Goal: Obtain resource: Obtain resource

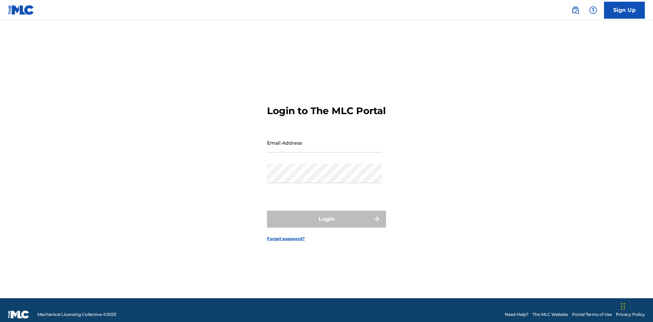
scroll to position [9, 0]
click at [324, 140] on input "Email Address" at bounding box center [324, 142] width 115 height 19
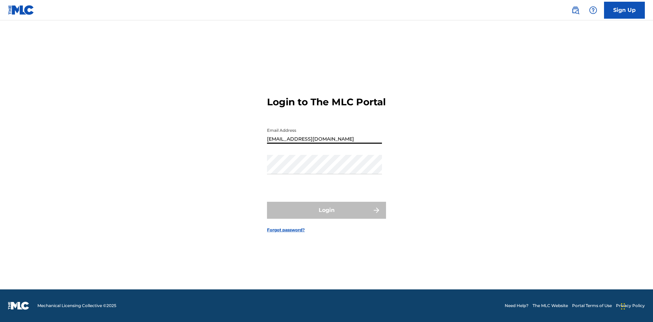
type input "[EMAIL_ADDRESS][DOMAIN_NAME]"
click at [326, 216] on button "Login" at bounding box center [326, 210] width 119 height 17
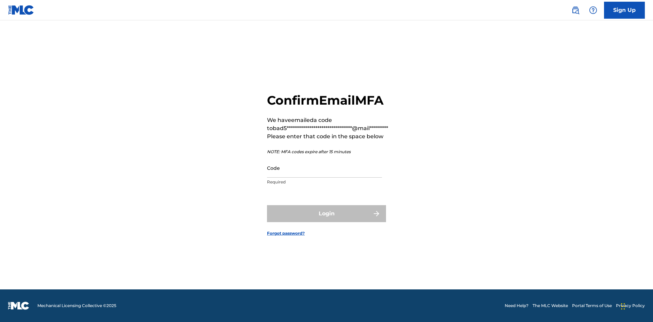
click at [324, 168] on input "Code" at bounding box center [324, 167] width 115 height 19
type input "413844"
click at [326, 213] on button "Login" at bounding box center [326, 213] width 119 height 17
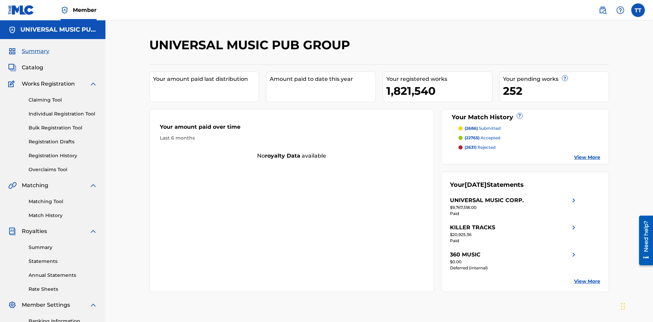
click at [63, 152] on link "Registration History" at bounding box center [63, 155] width 69 height 7
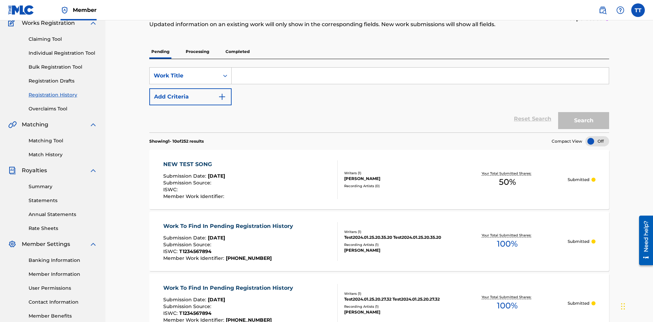
click at [237, 48] on p "Completed" at bounding box center [237, 52] width 28 height 14
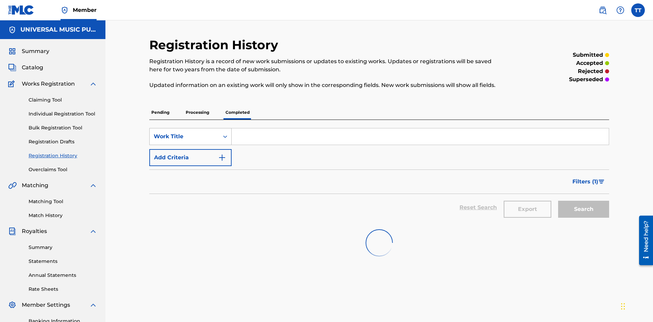
click at [184, 133] on div "Work Title" at bounding box center [184, 137] width 61 height 8
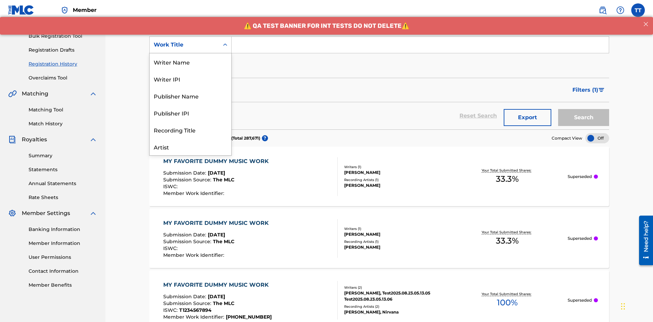
scroll to position [34, 0]
click at [190, 130] on div "ISRC" at bounding box center [191, 129] width 82 height 17
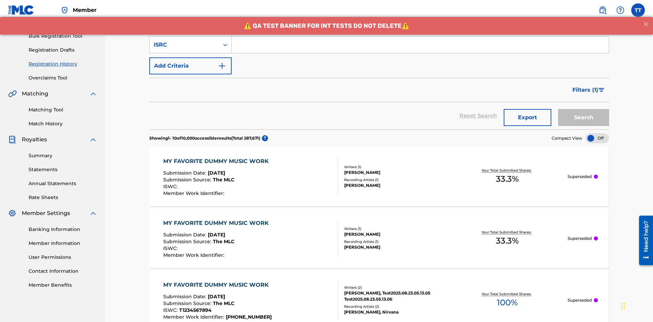
click at [420, 49] on input "Search Form" at bounding box center [420, 45] width 377 height 16
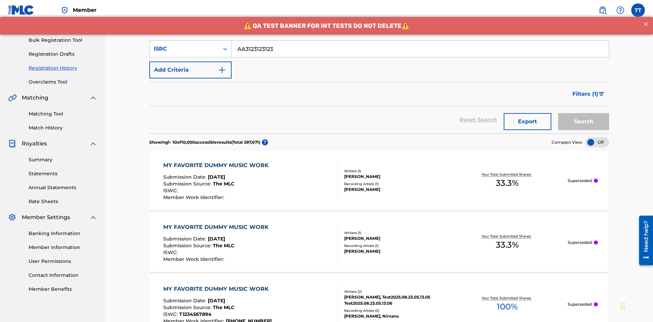
type input "AA3123123123"
click at [583, 113] on button "Search" at bounding box center [583, 121] width 51 height 17
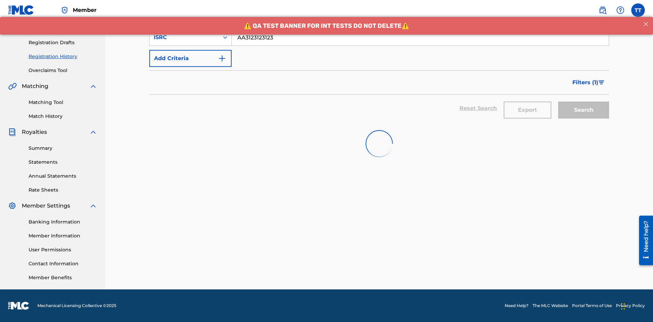
click at [527, 102] on button "Export" at bounding box center [527, 110] width 48 height 17
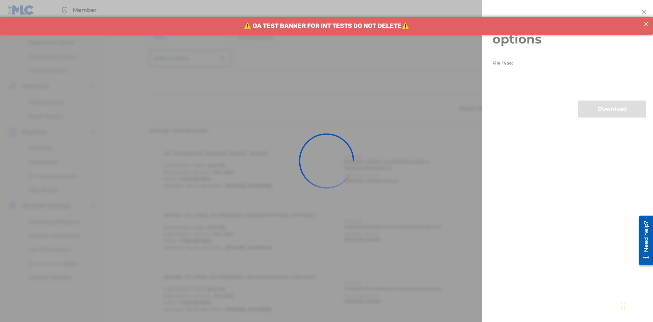
scroll to position [160, 0]
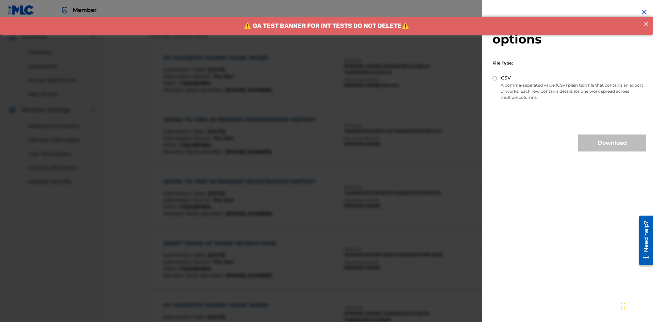
click at [495, 78] on input "CSV" at bounding box center [494, 78] width 4 height 4
radio input "true"
click at [612, 143] on button "Download" at bounding box center [612, 143] width 68 height 17
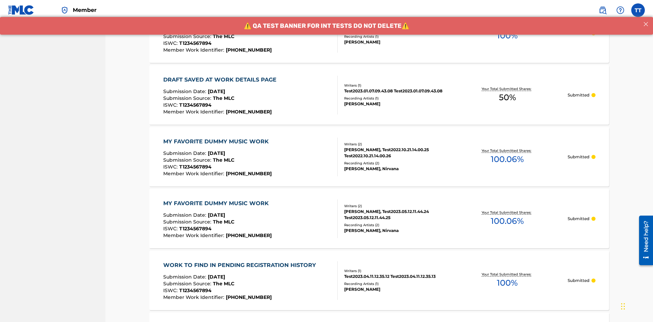
scroll to position [0, 0]
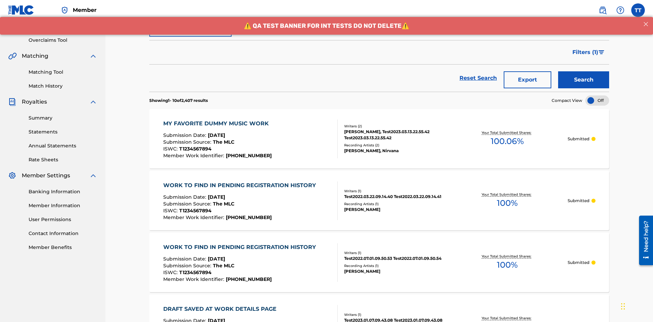
click at [217, 120] on div "MY FAVORITE DUMMY MUSIC WORK" at bounding box center [217, 124] width 109 height 8
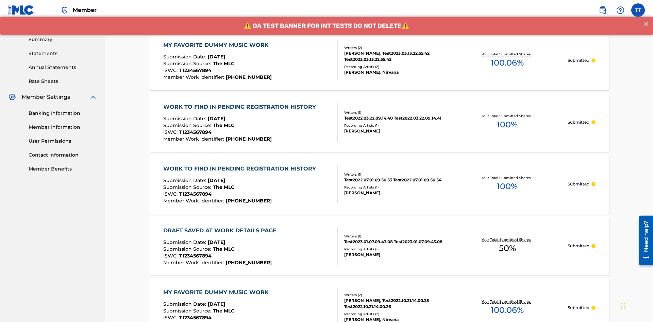
scroll to position [92, 0]
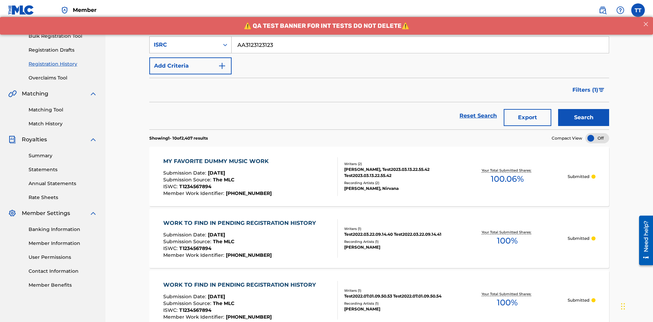
click at [184, 45] on div "ISRC" at bounding box center [184, 45] width 61 height 8
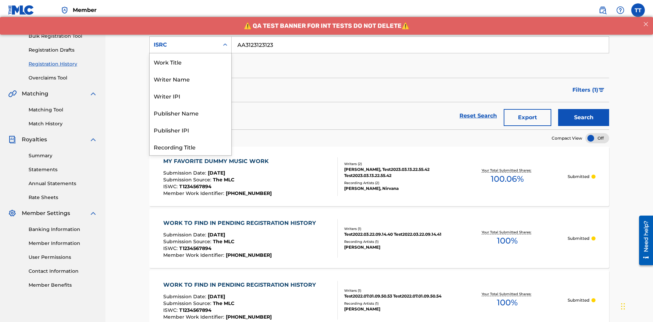
scroll to position [34, 0]
click at [190, 113] on div "Recording Title" at bounding box center [191, 112] width 82 height 17
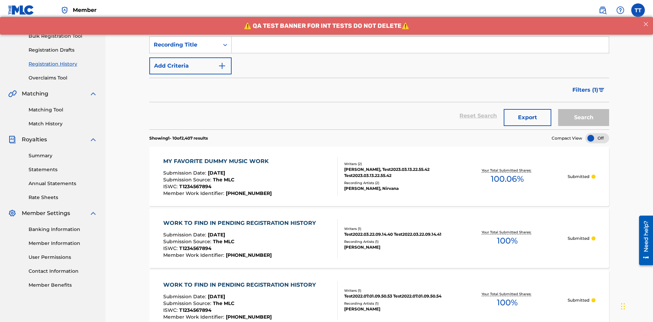
click at [420, 49] on input "Search Form" at bounding box center [420, 45] width 377 height 16
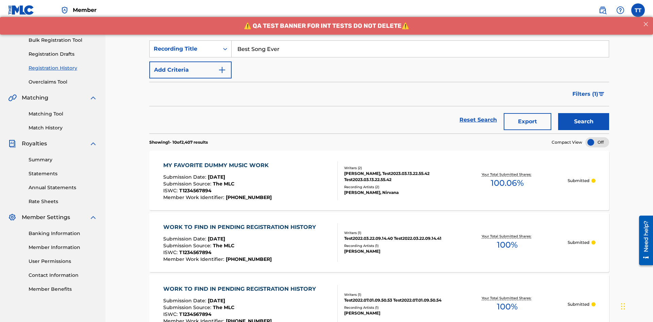
type input "Best Song Ever"
click at [583, 113] on button "Search" at bounding box center [583, 121] width 51 height 17
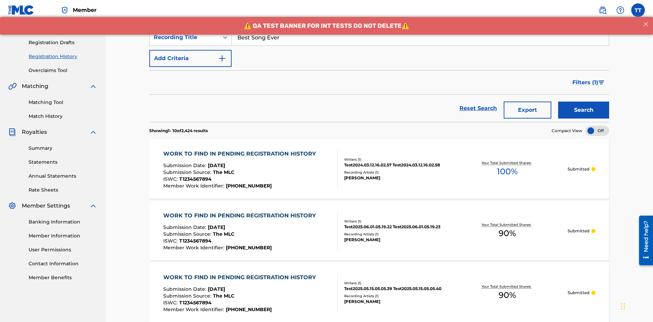
click at [527, 102] on button "Export" at bounding box center [527, 110] width 48 height 17
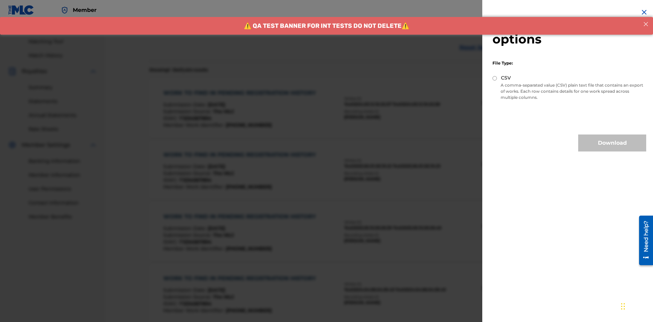
click at [495, 78] on input "CSV" at bounding box center [494, 78] width 4 height 4
radio input "true"
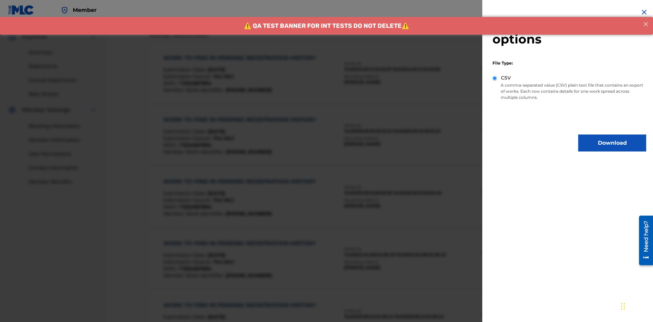
click at [612, 143] on button "Download" at bounding box center [612, 143] width 68 height 17
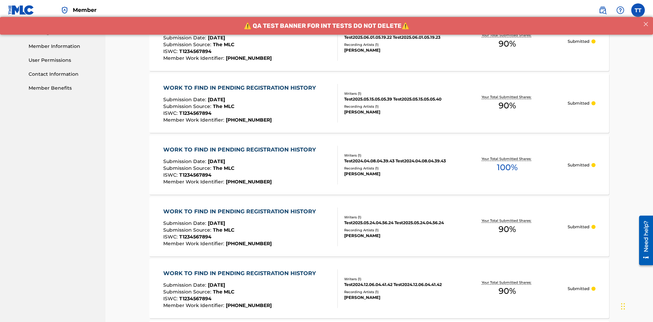
scroll to position [359, 0]
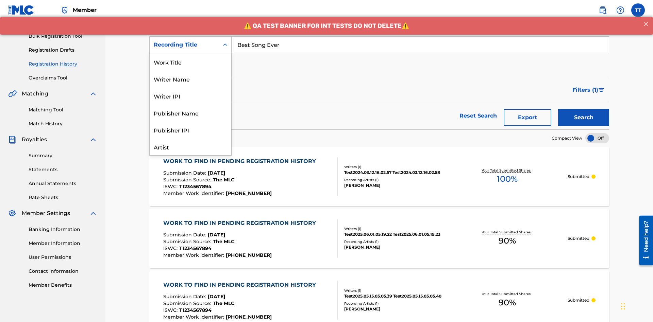
scroll to position [34, 0]
click at [190, 36] on div "Work Title" at bounding box center [191, 27] width 82 height 17
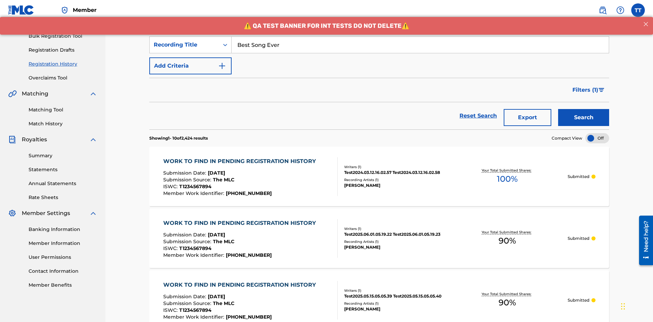
scroll to position [0, 0]
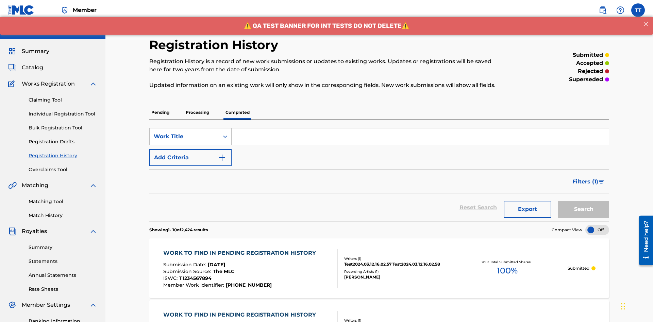
click at [420, 129] on input "Search Form" at bounding box center [420, 137] width 377 height 16
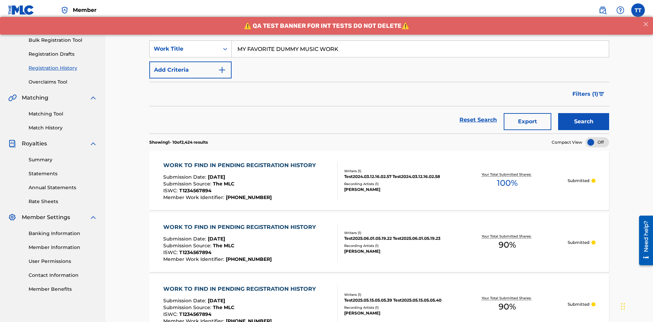
type input "MY FAVORITE DUMMY MUSIC WORK"
click at [583, 113] on button "Search" at bounding box center [583, 121] width 51 height 17
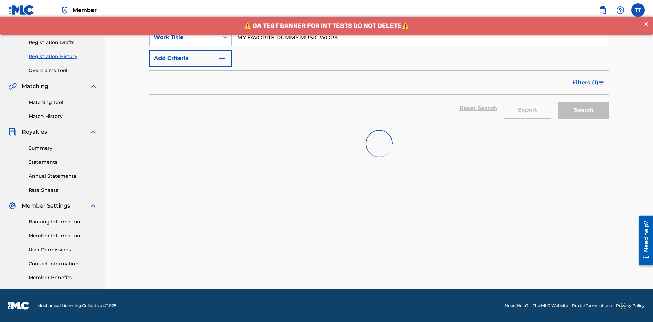
click at [527, 102] on button "Export" at bounding box center [527, 110] width 48 height 17
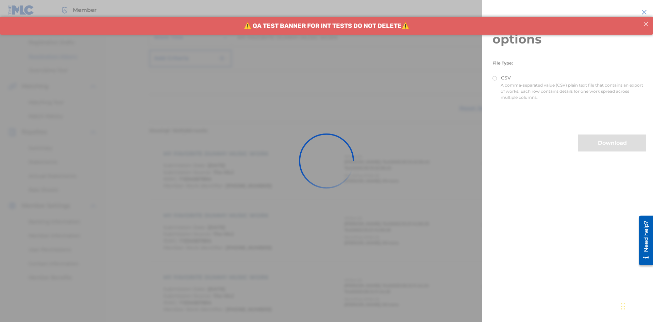
scroll to position [160, 0]
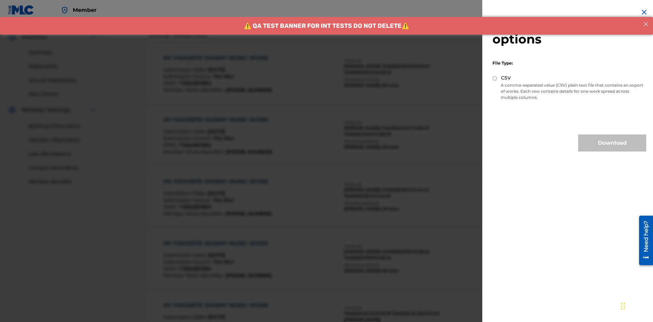
click at [495, 78] on input "CSV" at bounding box center [494, 78] width 4 height 4
radio input "true"
click at [612, 143] on button "Download" at bounding box center [612, 143] width 68 height 17
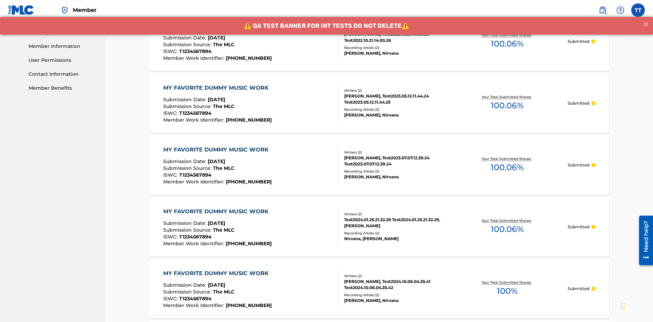
scroll to position [359, 0]
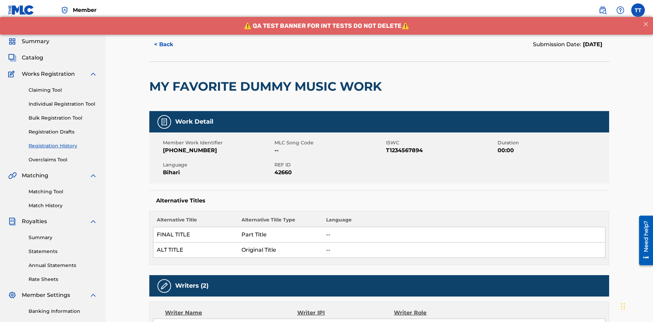
click at [170, 49] on button "< Back" at bounding box center [169, 44] width 41 height 17
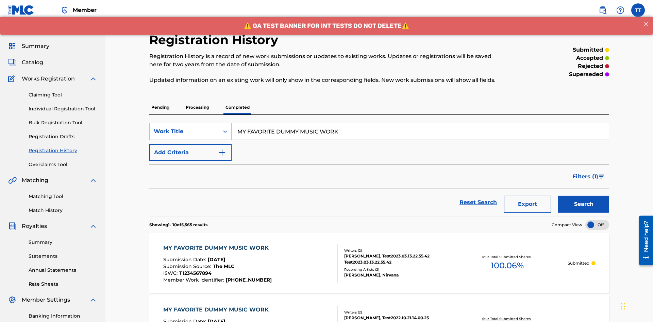
scroll to position [92, 0]
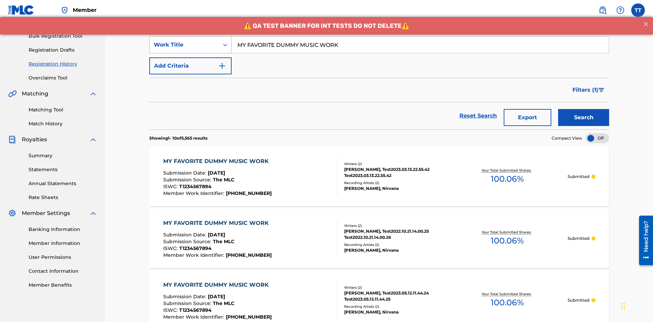
click at [184, 45] on div "Work Title" at bounding box center [184, 45] width 61 height 8
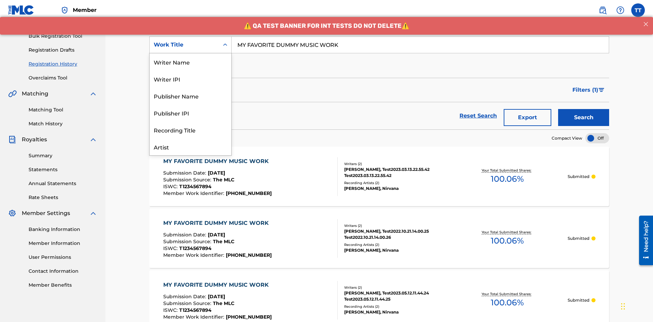
scroll to position [34, 0]
click at [190, 36] on div "Writer Name" at bounding box center [191, 27] width 82 height 17
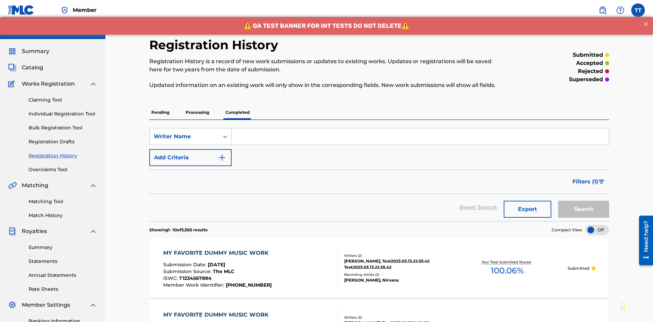
click at [420, 129] on input "Search Form" at bounding box center [420, 137] width 377 height 16
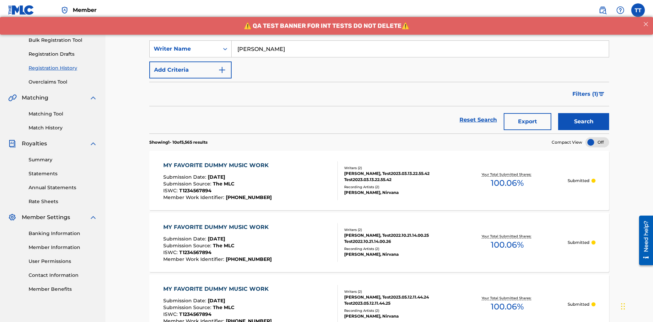
type input "[PERSON_NAME]"
click at [583, 113] on button "Search" at bounding box center [583, 121] width 51 height 17
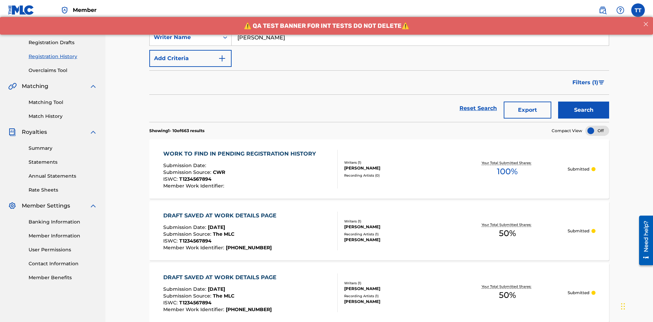
click at [527, 102] on button "Export" at bounding box center [527, 110] width 48 height 17
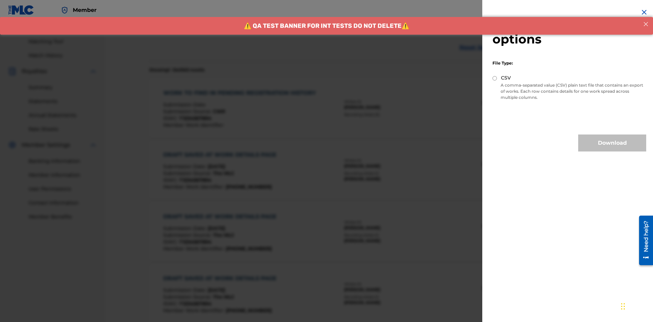
click at [495, 78] on input "CSV" at bounding box center [494, 78] width 4 height 4
radio input "true"
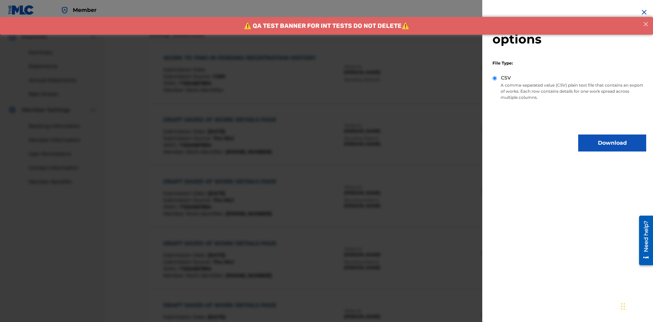
click at [612, 143] on button "Download" at bounding box center [612, 143] width 68 height 17
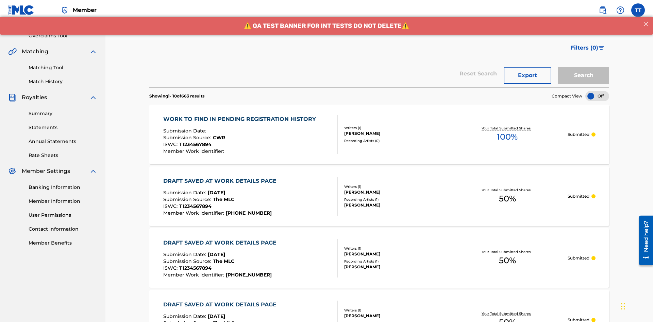
click at [184, 7] on div "Writer Name" at bounding box center [184, 3] width 61 height 8
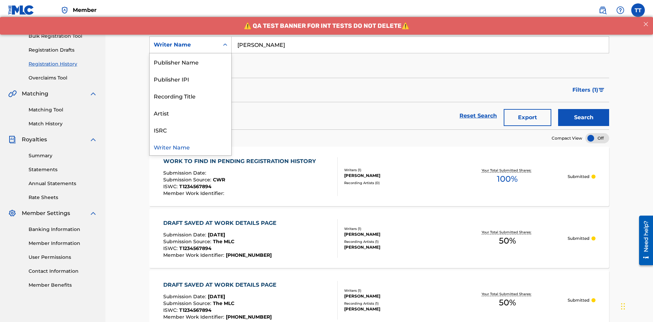
click at [190, 53] on div "Writer IPI" at bounding box center [191, 44] width 82 height 17
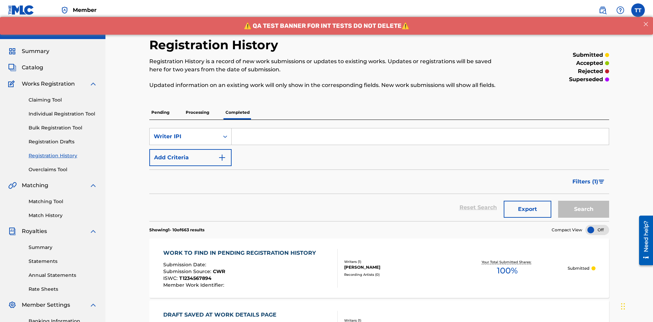
click at [420, 129] on input "Search Form" at bounding box center [420, 137] width 377 height 16
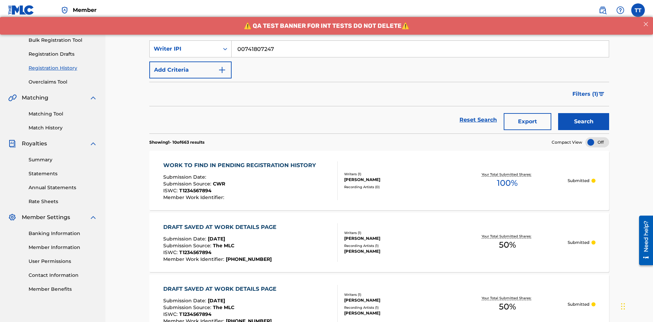
type input "00741807247"
click at [583, 113] on button "Search" at bounding box center [583, 121] width 51 height 17
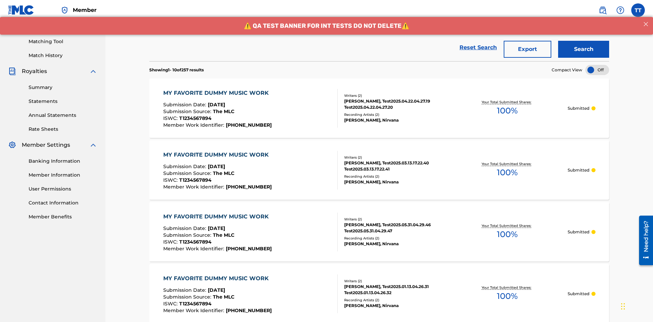
click at [527, 49] on button "Export" at bounding box center [527, 49] width 48 height 17
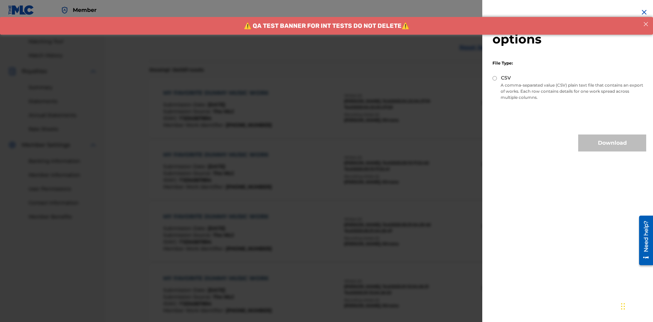
click at [495, 78] on input "CSV" at bounding box center [494, 78] width 4 height 4
radio input "true"
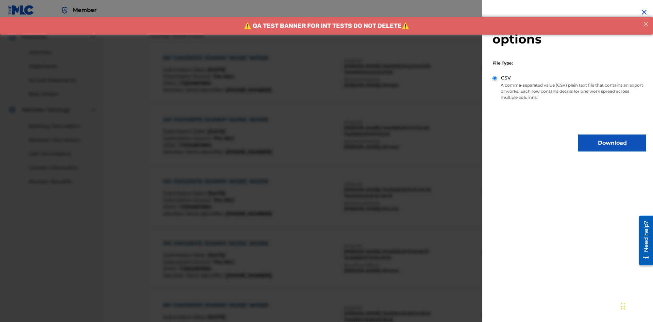
click at [612, 143] on button "Download" at bounding box center [612, 143] width 68 height 17
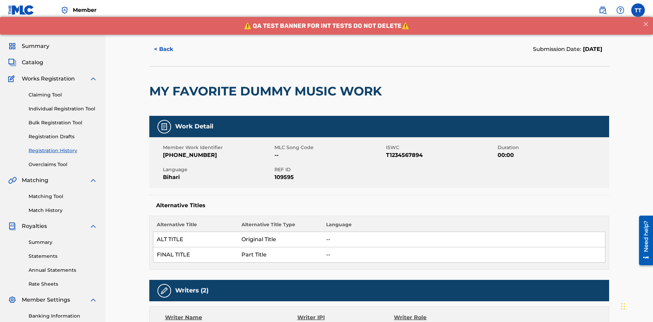
click at [170, 49] on button "< Back" at bounding box center [169, 49] width 41 height 17
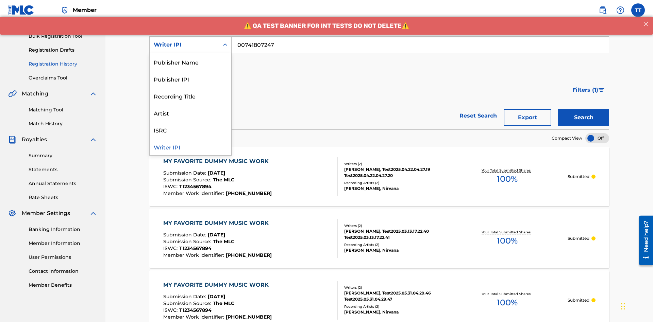
click at [190, 62] on div "Publisher Name" at bounding box center [191, 61] width 82 height 17
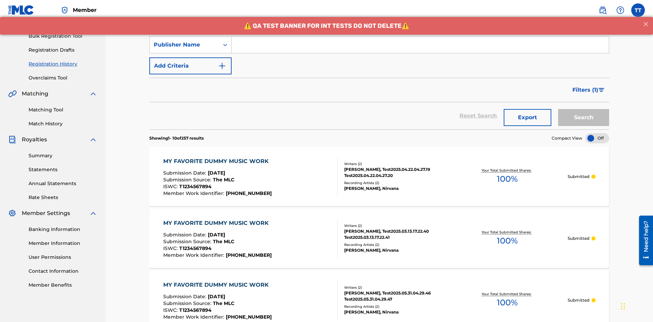
click at [420, 49] on input "Search Form" at bounding box center [420, 45] width 377 height 16
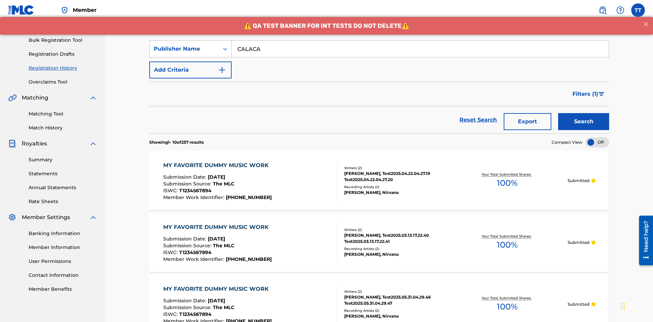
type input "CALACA"
click at [583, 113] on button "Search" at bounding box center [583, 121] width 51 height 17
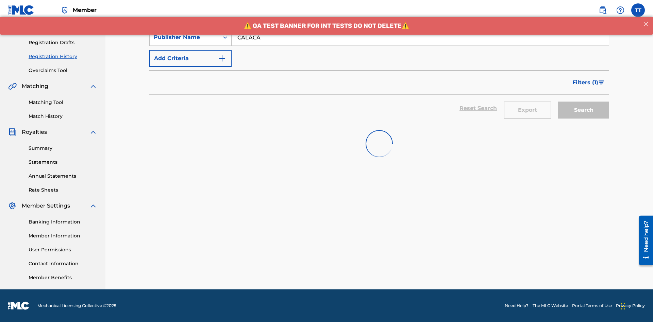
click at [527, 102] on button "Export" at bounding box center [527, 110] width 48 height 17
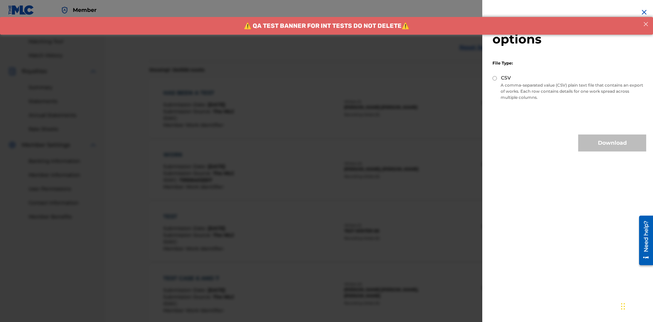
click at [495, 78] on input "CSV" at bounding box center [494, 78] width 4 height 4
radio input "true"
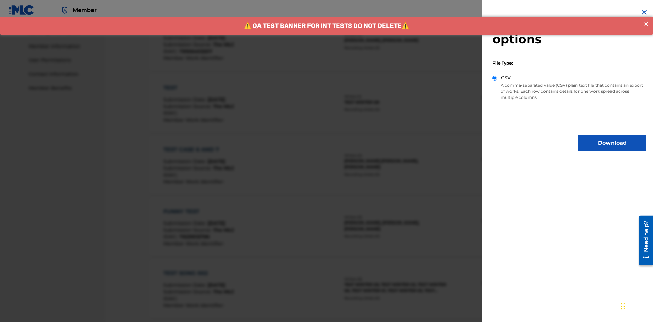
click at [612, 143] on button "Download" at bounding box center [612, 143] width 68 height 17
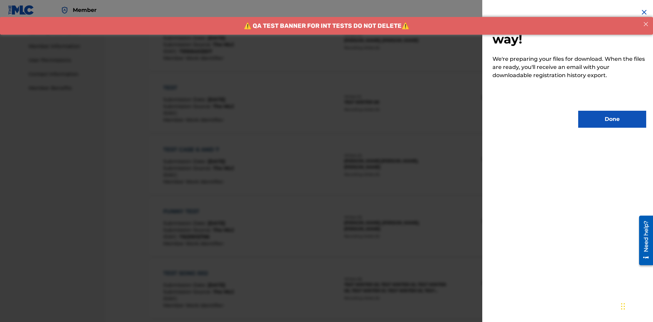
click at [612, 119] on button "Done" at bounding box center [612, 119] width 68 height 17
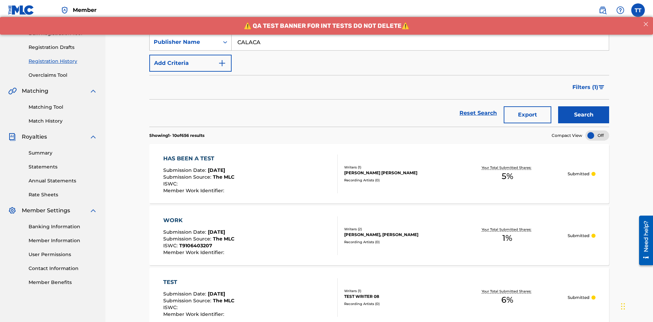
click at [184, 45] on div "Publisher Name" at bounding box center [184, 42] width 61 height 8
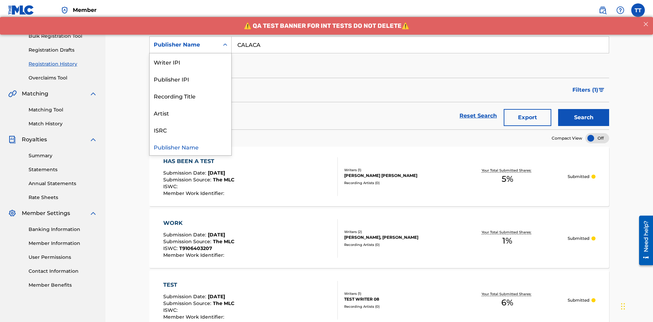
click at [190, 79] on div "Publisher IPI" at bounding box center [191, 78] width 82 height 17
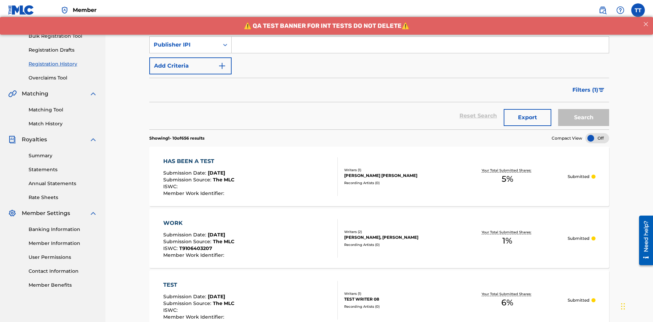
click at [420, 49] on input "Search Form" at bounding box center [420, 45] width 377 height 16
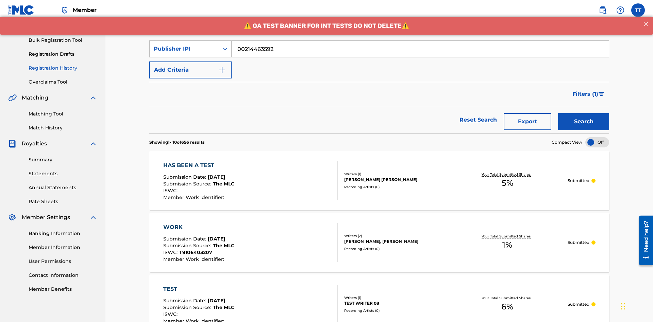
type input "00214463592"
click at [583, 113] on button "Search" at bounding box center [583, 121] width 51 height 17
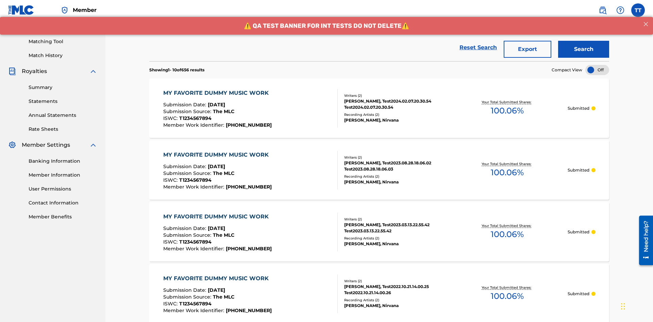
click at [527, 49] on button "Export" at bounding box center [527, 49] width 48 height 17
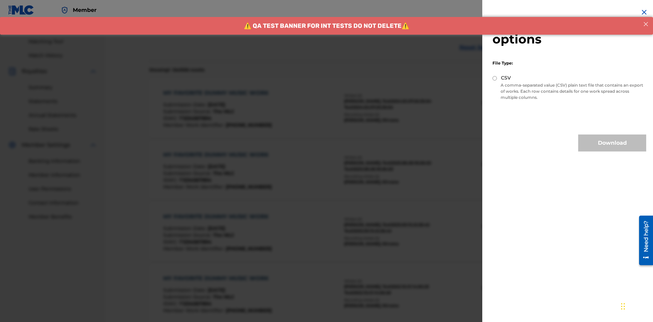
click at [495, 78] on input "CSV" at bounding box center [494, 78] width 4 height 4
radio input "true"
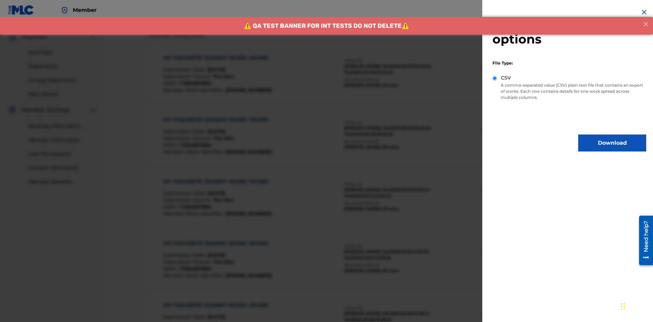
click at [612, 143] on button "Download" at bounding box center [612, 143] width 68 height 17
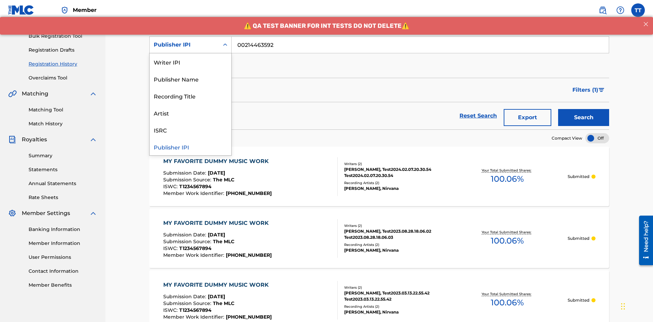
click at [190, 113] on div "Artist" at bounding box center [191, 112] width 82 height 17
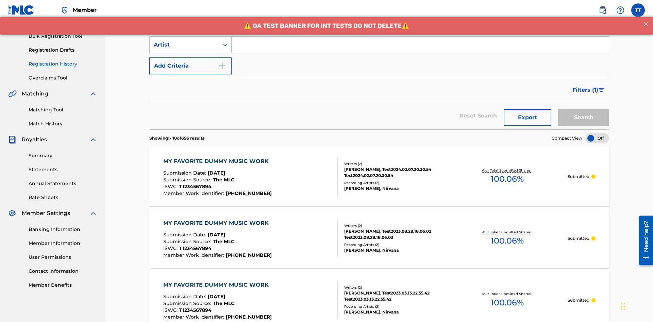
click at [420, 49] on input "Search Form" at bounding box center [420, 45] width 377 height 16
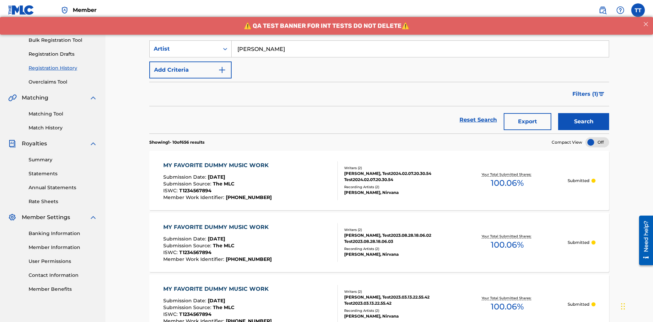
type input "[PERSON_NAME]"
click at [583, 113] on button "Search" at bounding box center [583, 121] width 51 height 17
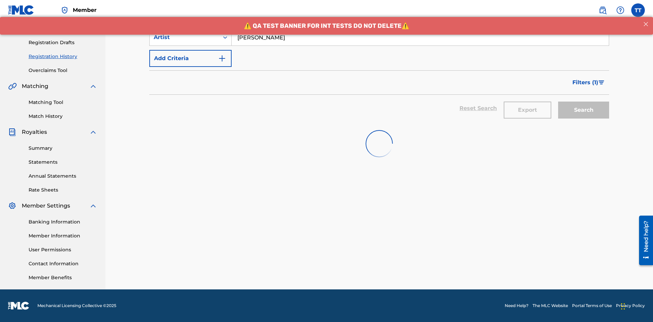
click at [527, 102] on button "Export" at bounding box center [527, 110] width 48 height 17
